Goal: Task Accomplishment & Management: Manage account settings

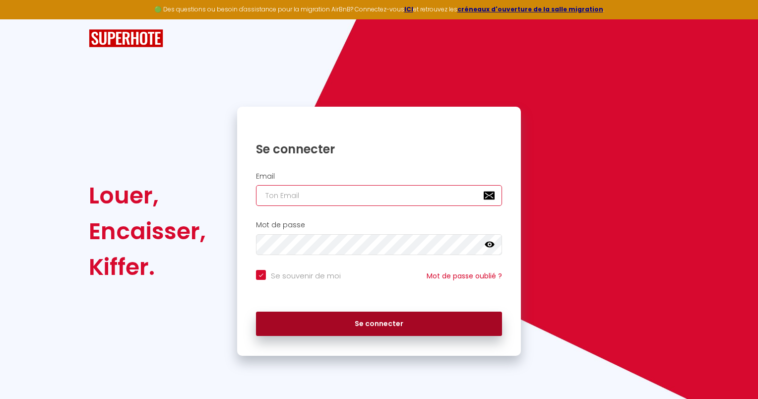
type input "propre.chic@gmail.com"
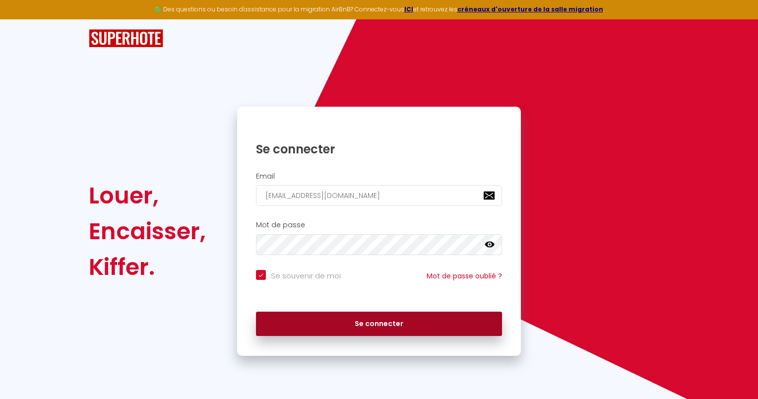
click at [395, 322] on button "Se connecter" at bounding box center [379, 323] width 246 height 25
checkbox input "true"
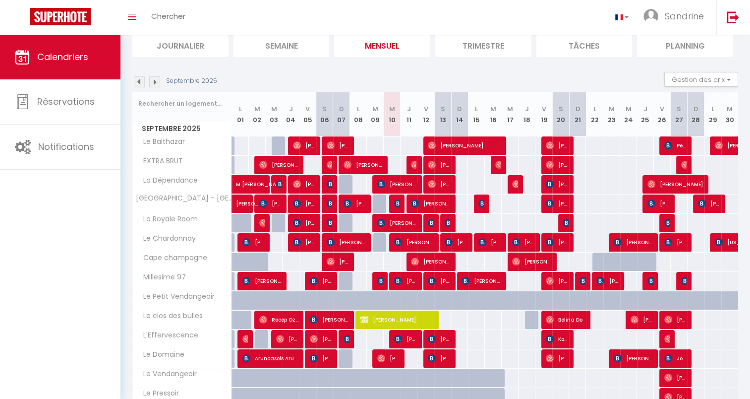
scroll to position [7, 0]
